Goal: Information Seeking & Learning: Find specific fact

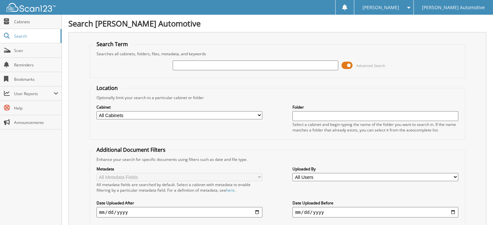
click at [212, 64] on input "text" at bounding box center [256, 65] width 166 height 10
type input "592946"
click at [73, 61] on div "Search Term Searches all cabinets, folders, files, metadata, and keywords 59294…" at bounding box center [277, 154] width 418 height 245
drag, startPoint x: 195, startPoint y: 65, endPoint x: 155, endPoint y: 64, distance: 39.2
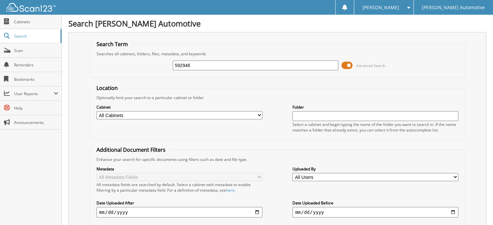
click at [155, 64] on div "592946 Advanced Search" at bounding box center [277, 66] width 368 height 18
type input "593261"
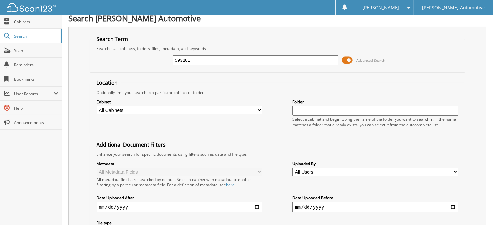
scroll to position [159, 0]
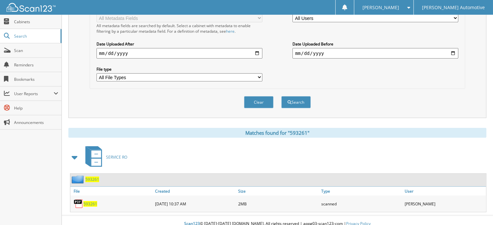
click at [92, 177] on span "593261" at bounding box center [92, 180] width 14 height 6
